Goal: Navigation & Orientation: Find specific page/section

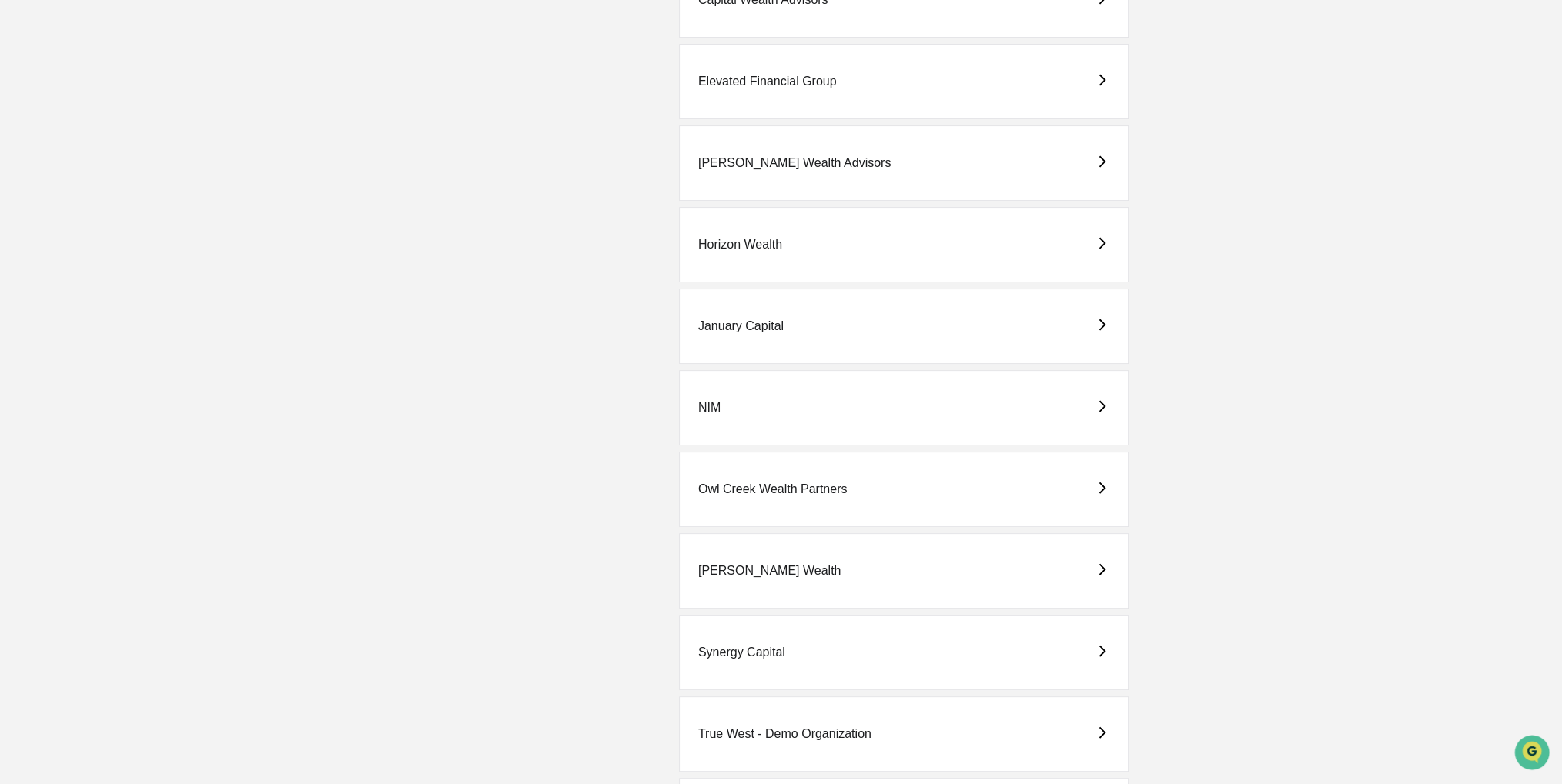
scroll to position [539, 0]
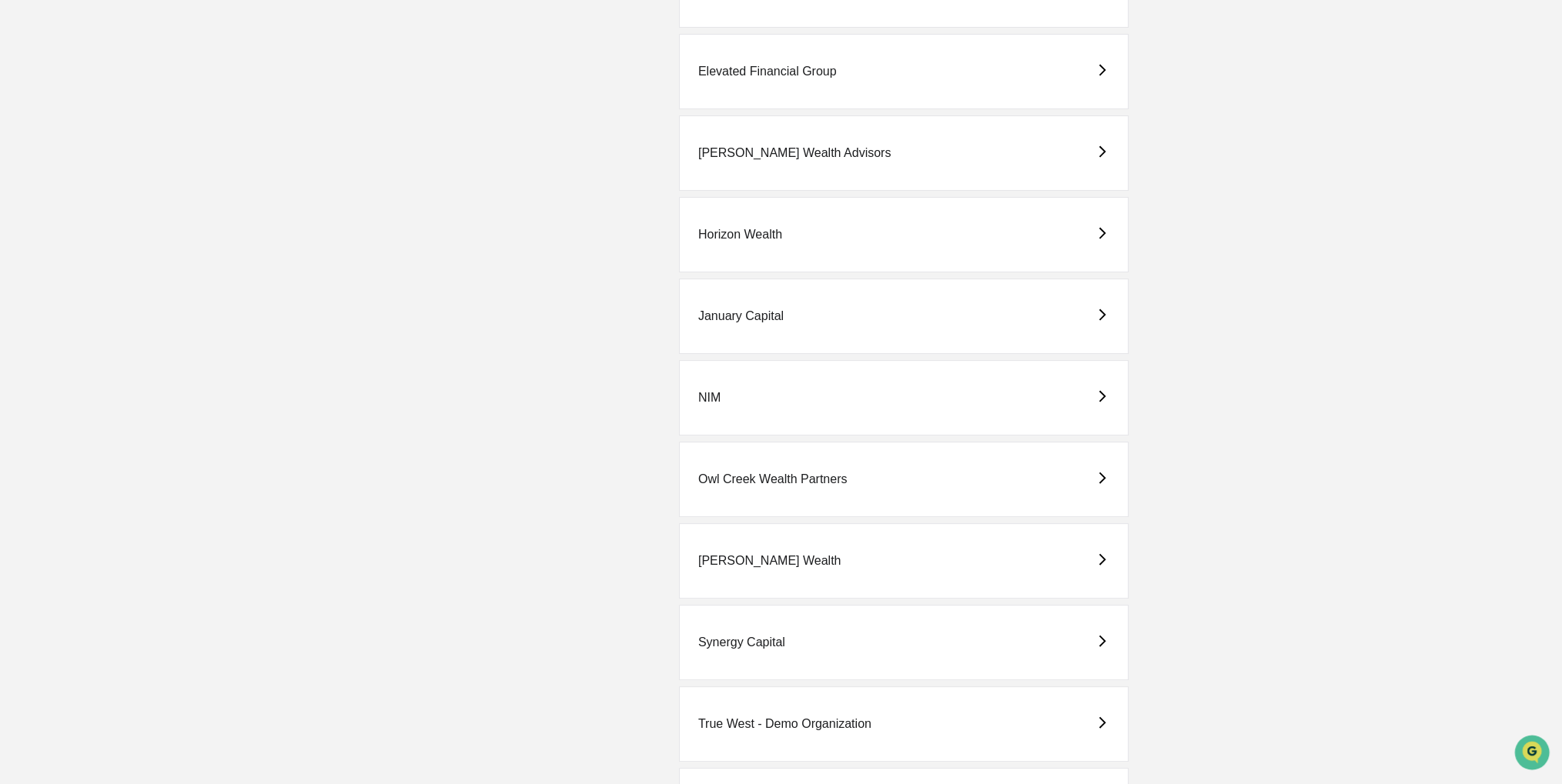
click at [872, 555] on div "[PERSON_NAME] Wealth" at bounding box center [904, 561] width 449 height 75
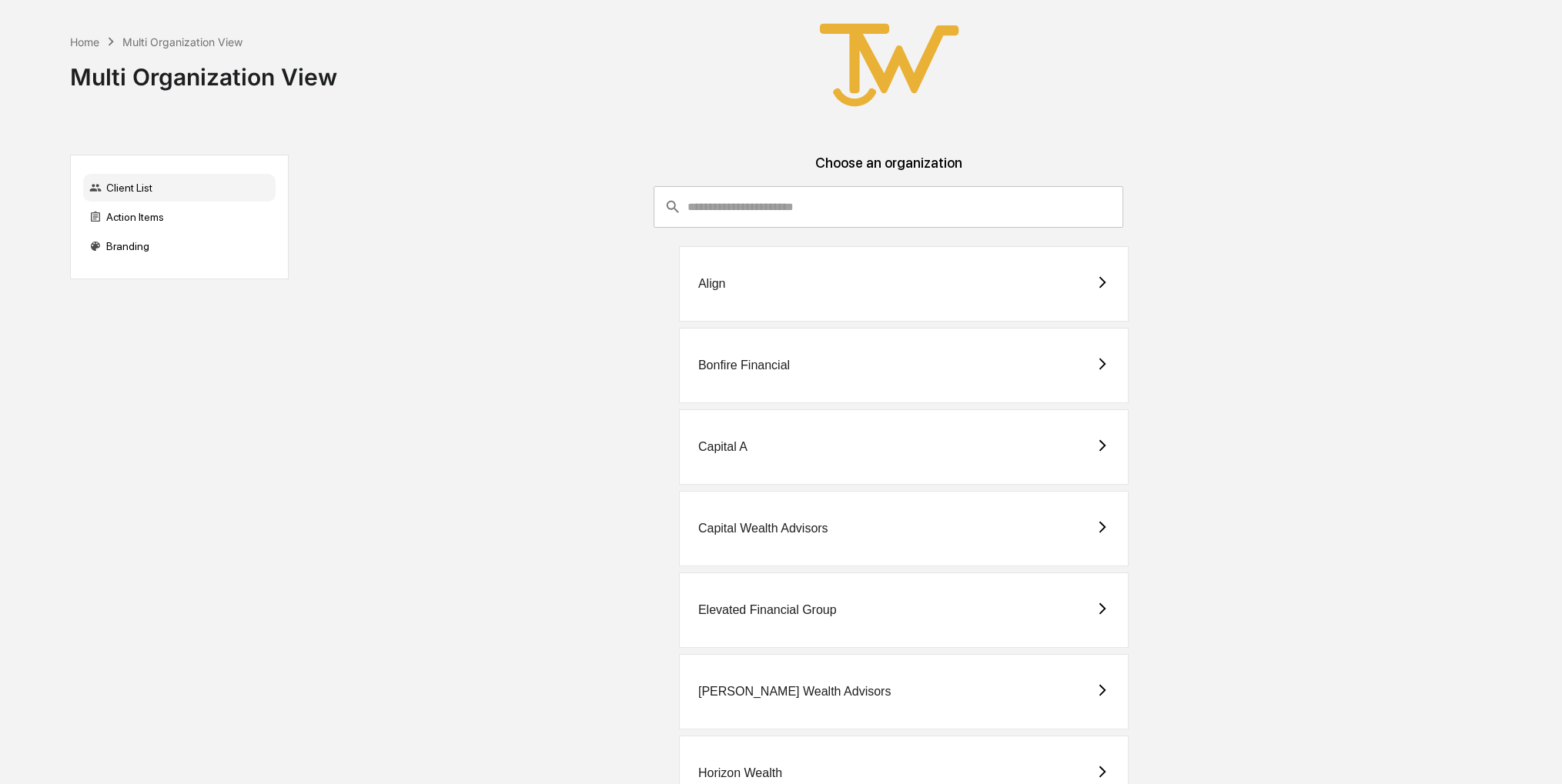
click at [875, 523] on div "Capital Wealth Advisors" at bounding box center [904, 529] width 449 height 75
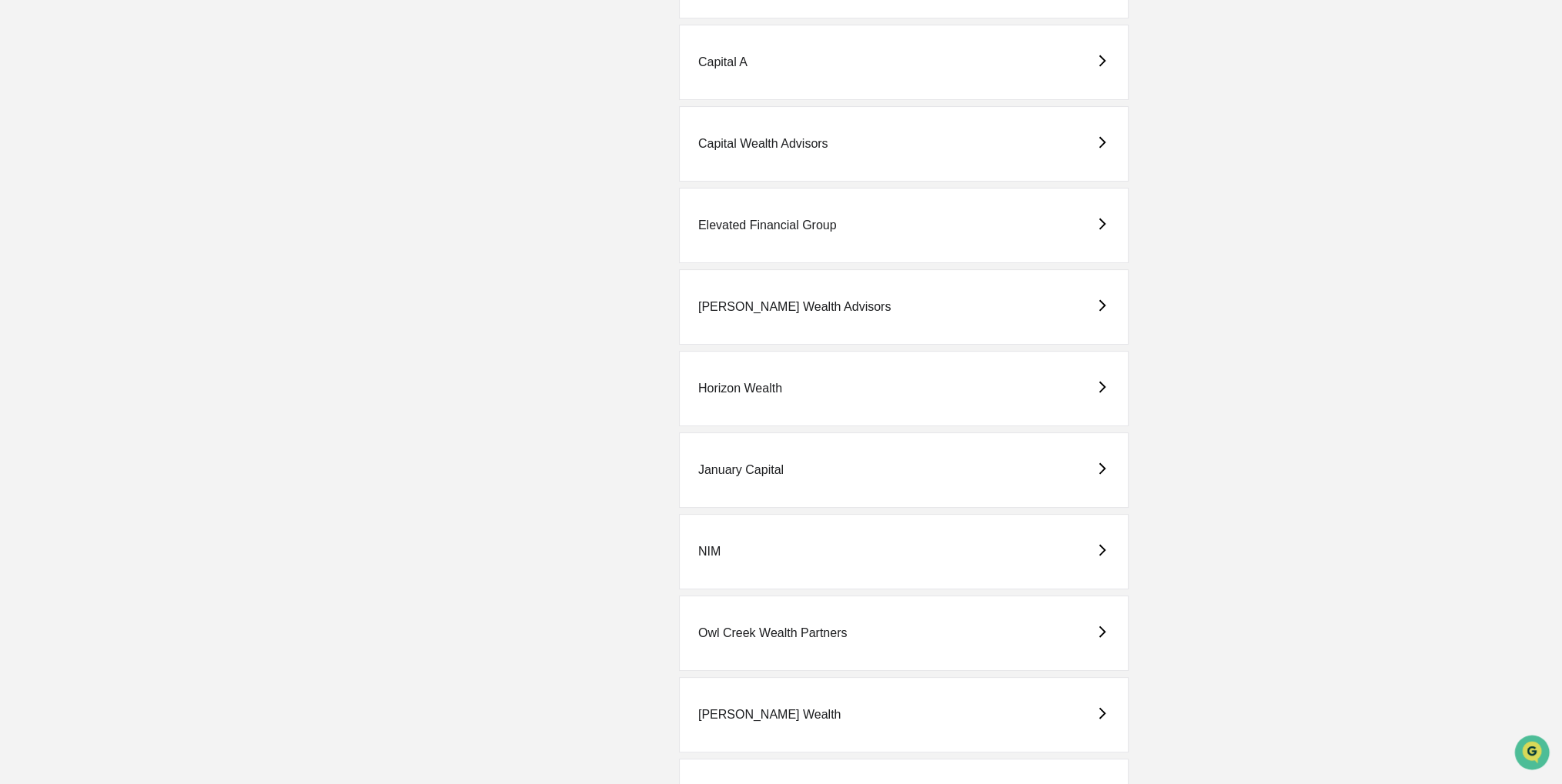
click at [774, 643] on div "Owl Creek Wealth Partners" at bounding box center [904, 633] width 449 height 75
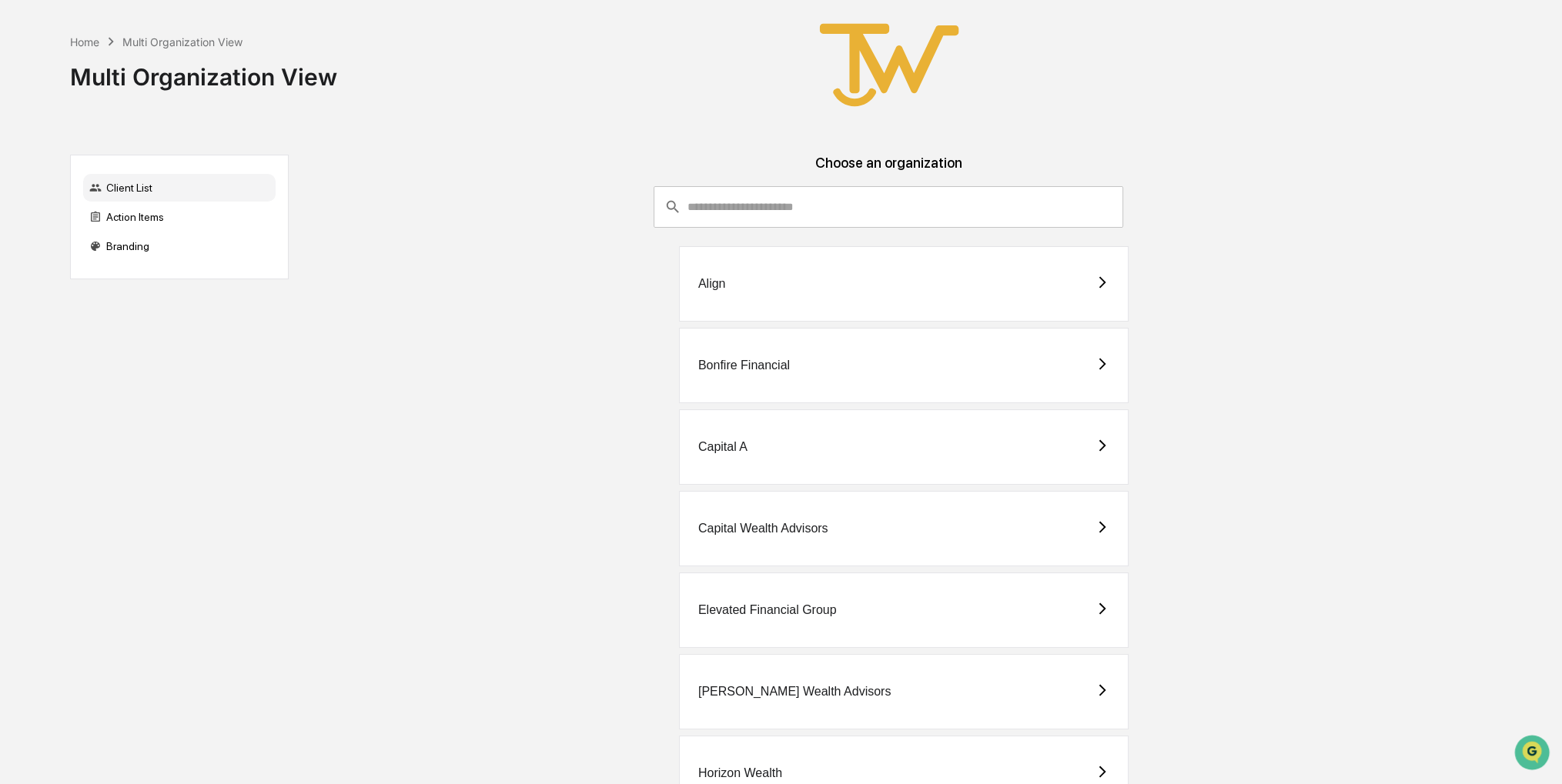
click at [960, 427] on div "Capital A" at bounding box center [904, 447] width 449 height 75
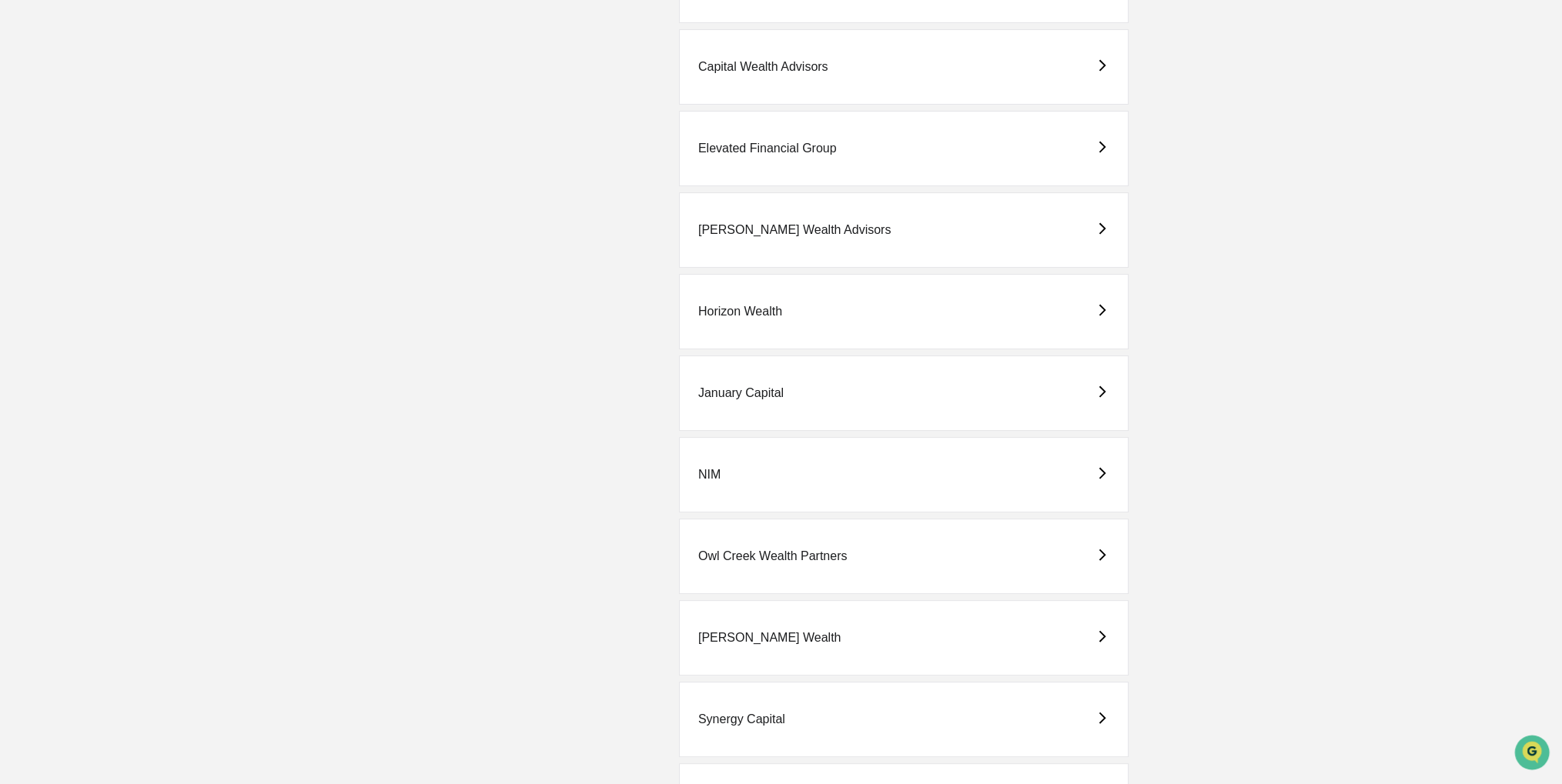
click at [848, 540] on div "Owl Creek Wealth Partners" at bounding box center [904, 556] width 449 height 75
